Goal: Transaction & Acquisition: Purchase product/service

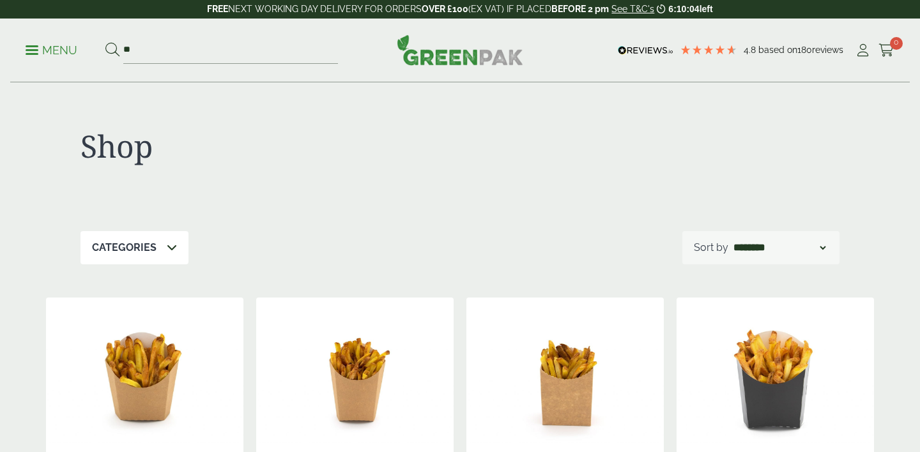
type input "*"
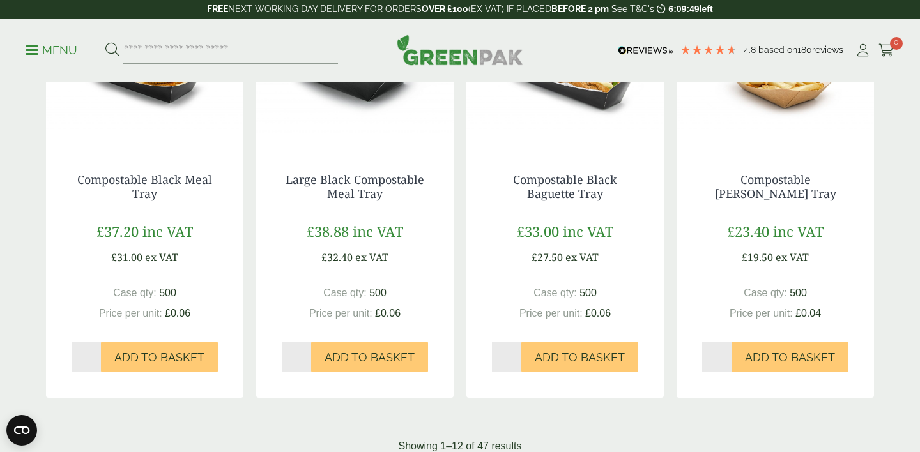
scroll to position [1278, 0]
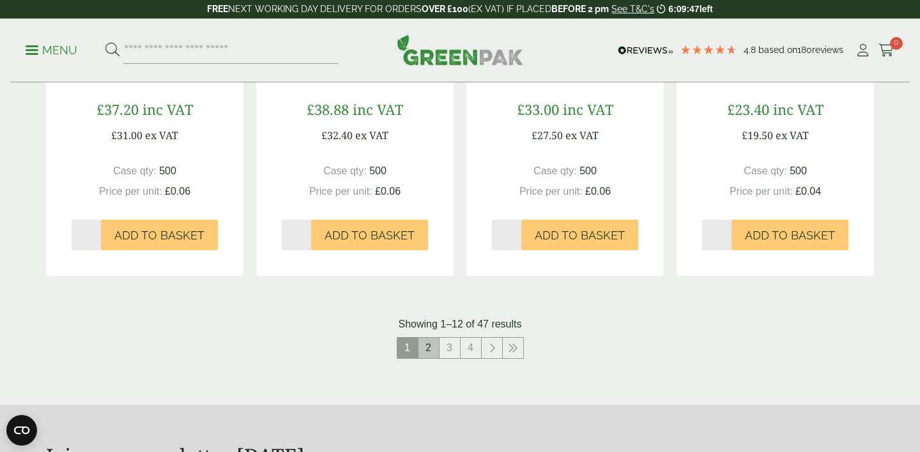
click at [431, 345] on link "2" at bounding box center [428, 348] width 20 height 20
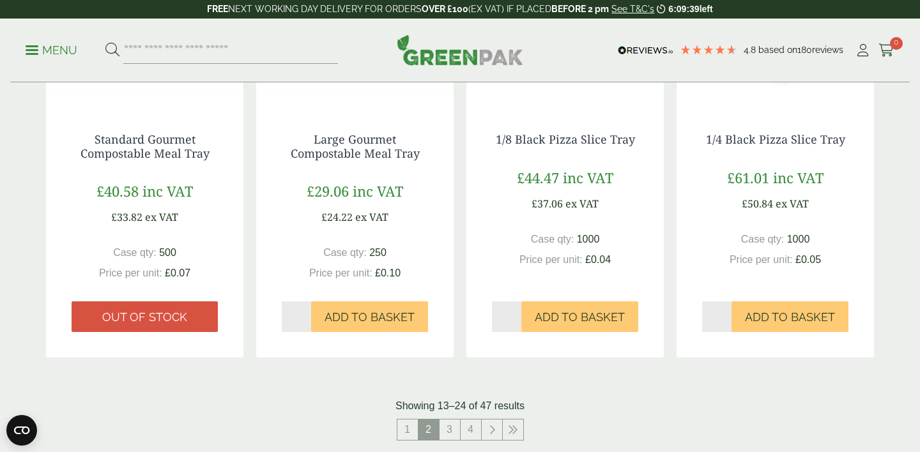
scroll to position [1217, 0]
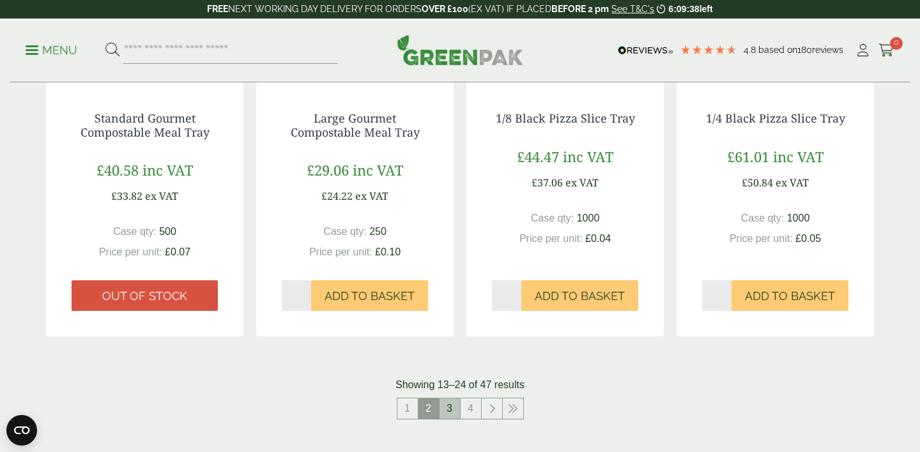
click at [449, 408] on link "3" at bounding box center [450, 409] width 20 height 20
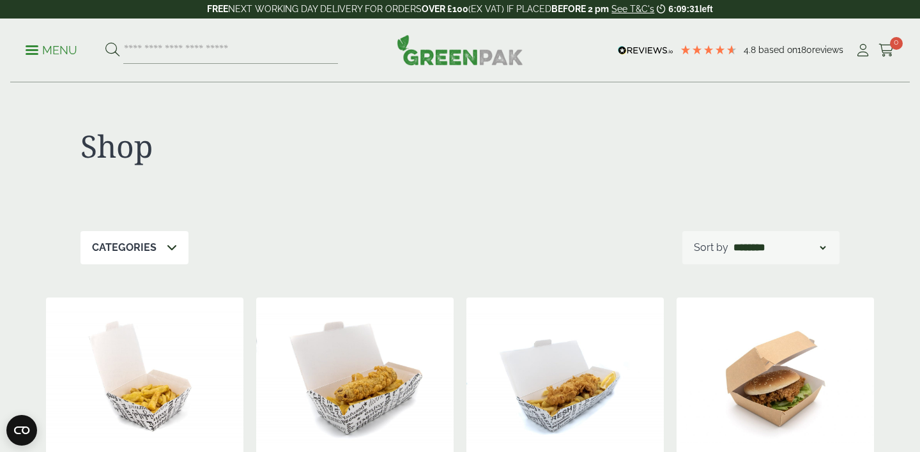
click at [63, 51] on p "Menu" at bounding box center [52, 50] width 52 height 15
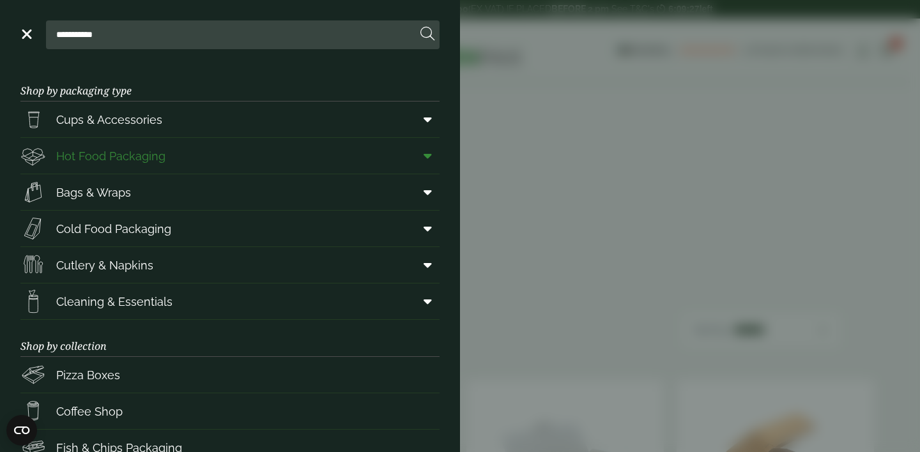
click at [425, 155] on icon at bounding box center [428, 155] width 8 height 13
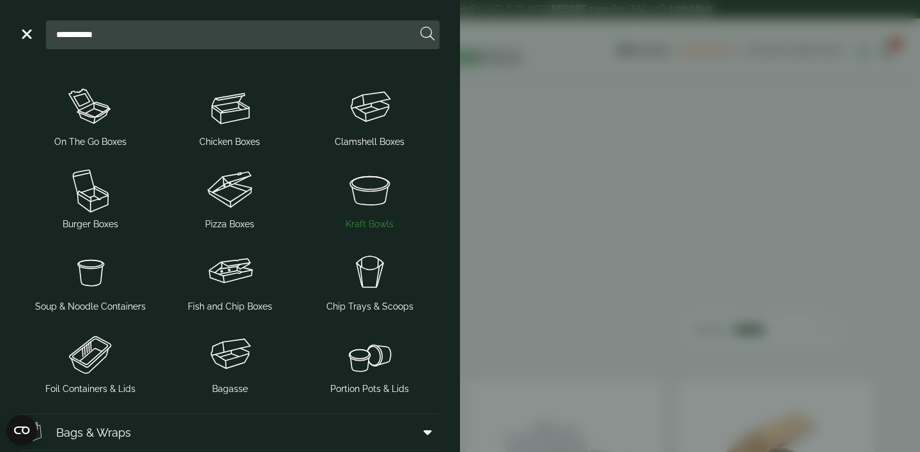
scroll to position [183, 0]
click at [374, 296] on img at bounding box center [370, 270] width 130 height 51
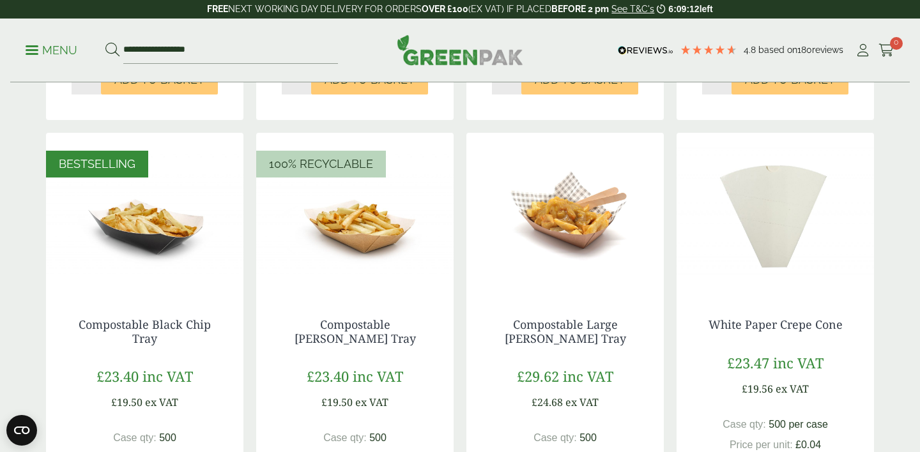
scroll to position [515, 0]
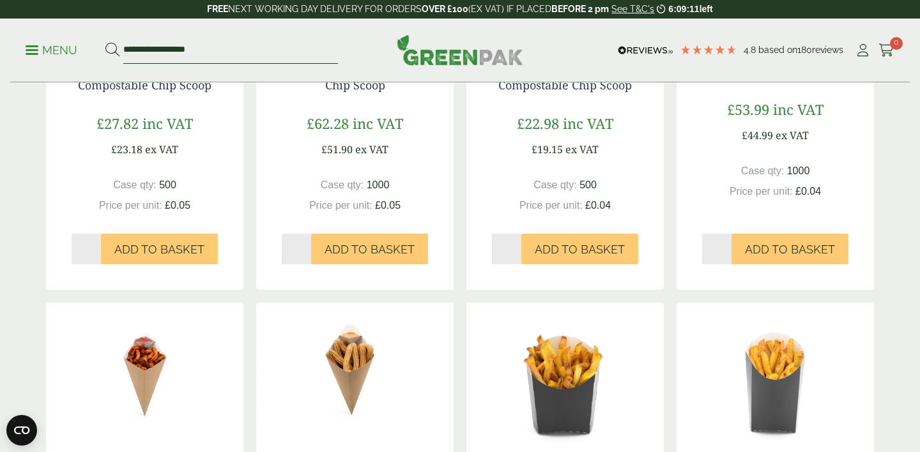
click at [217, 46] on input "**********" at bounding box center [230, 50] width 215 height 27
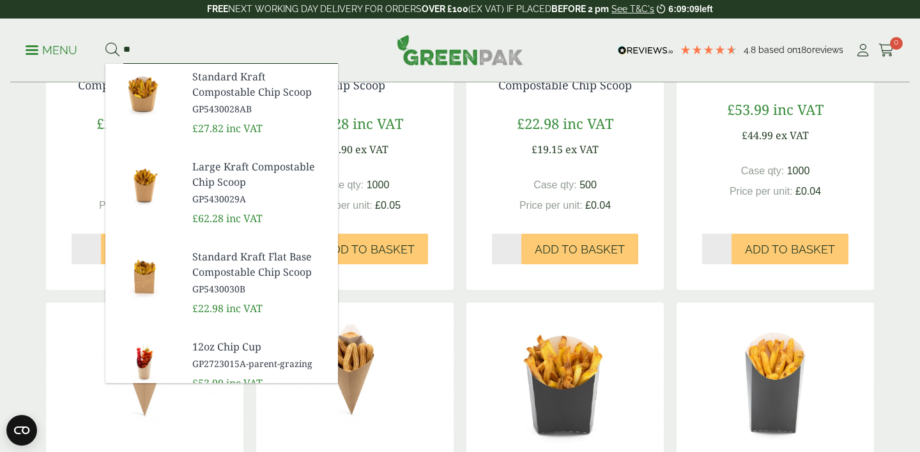
type input "*"
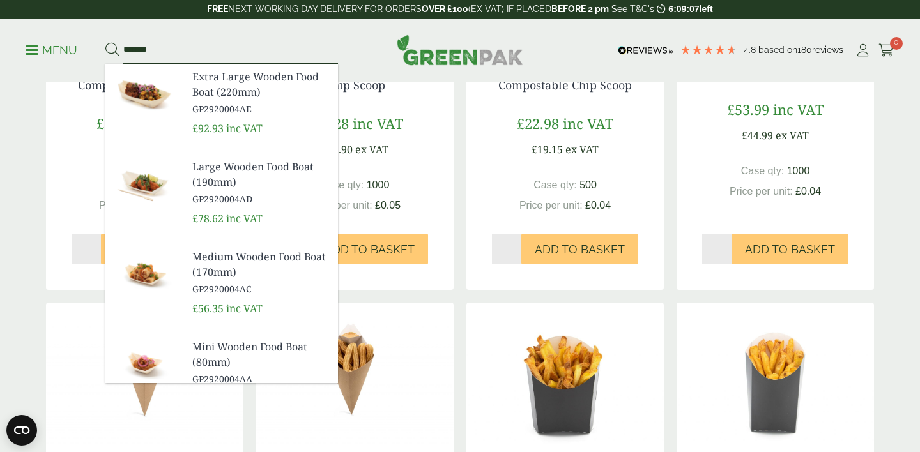
type input "*******"
click at [105, 42] on button at bounding box center [112, 50] width 14 height 17
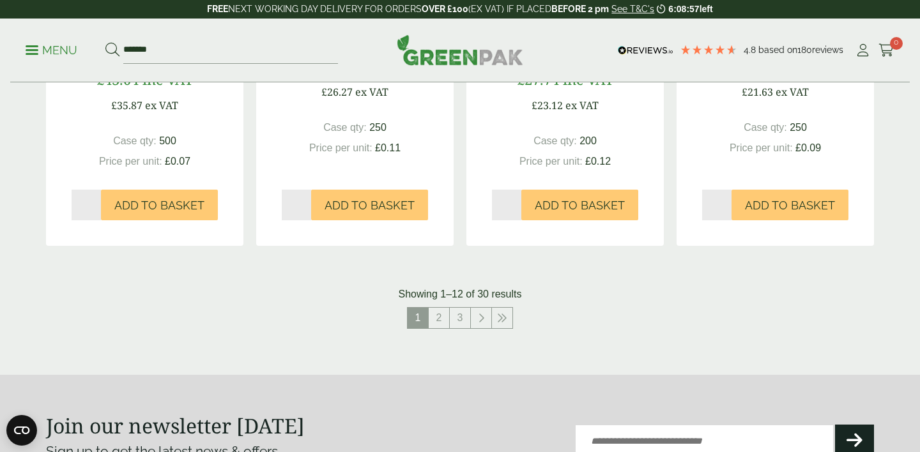
scroll to position [1308, 0]
click at [446, 320] on link "2" at bounding box center [439, 317] width 20 height 20
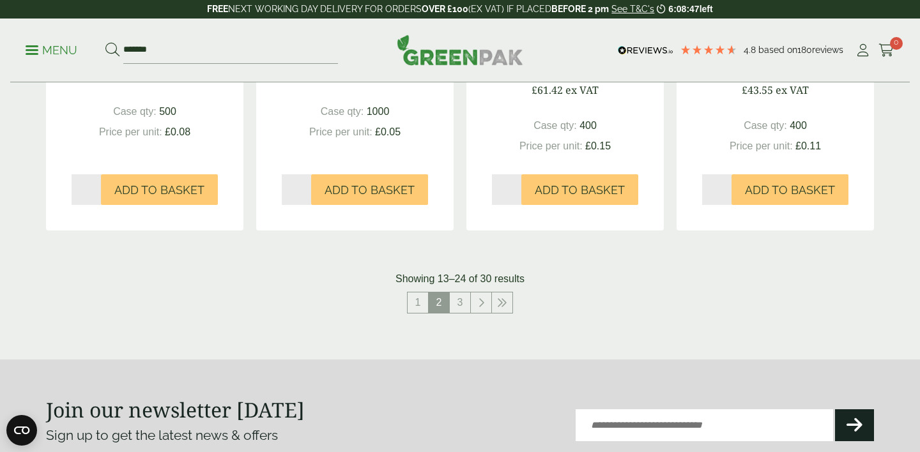
scroll to position [1314, 0]
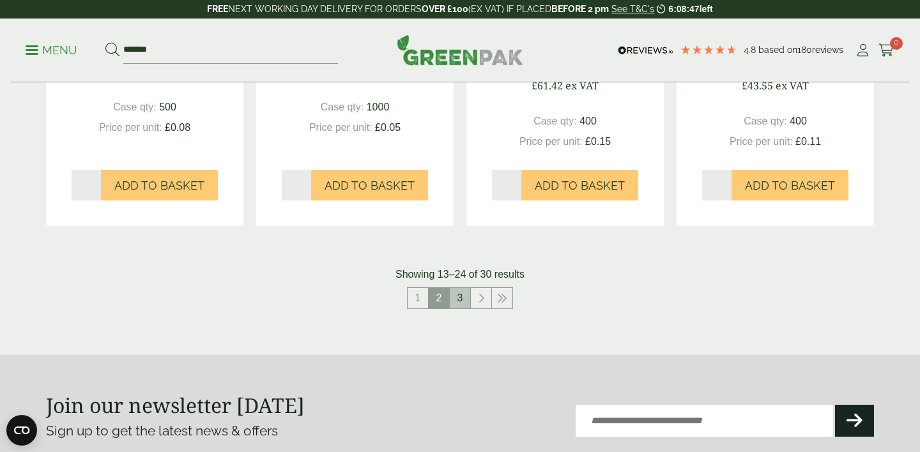
click at [456, 295] on link "3" at bounding box center [460, 298] width 20 height 20
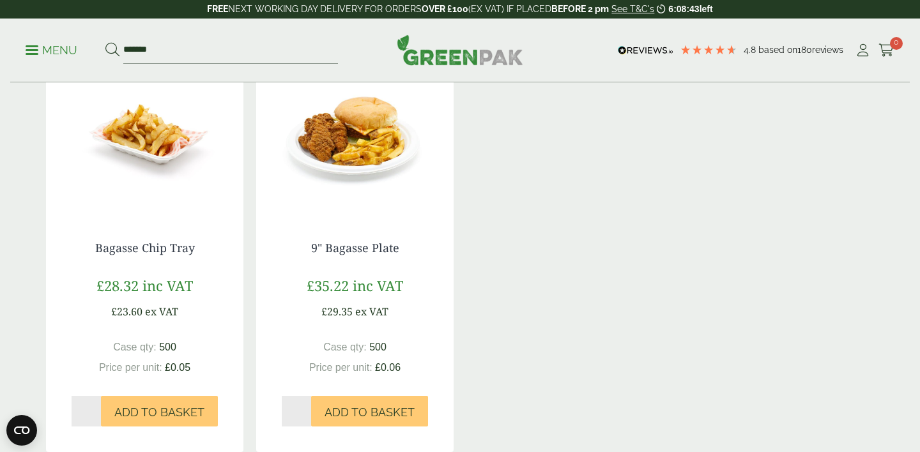
scroll to position [664, 0]
click at [170, 245] on link "Bagasse Chip Tray" at bounding box center [145, 248] width 100 height 15
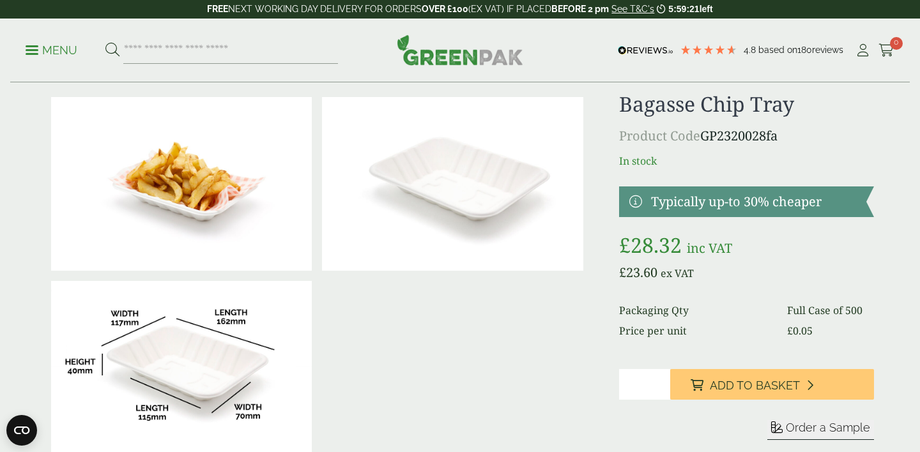
drag, startPoint x: 784, startPoint y: 136, endPoint x: 705, endPoint y: 133, distance: 79.3
click at [705, 133] on p "Product Code GP2320028fa" at bounding box center [746, 135] width 255 height 19
copy p "GP2320028fa"
